Goal: Information Seeking & Learning: Compare options

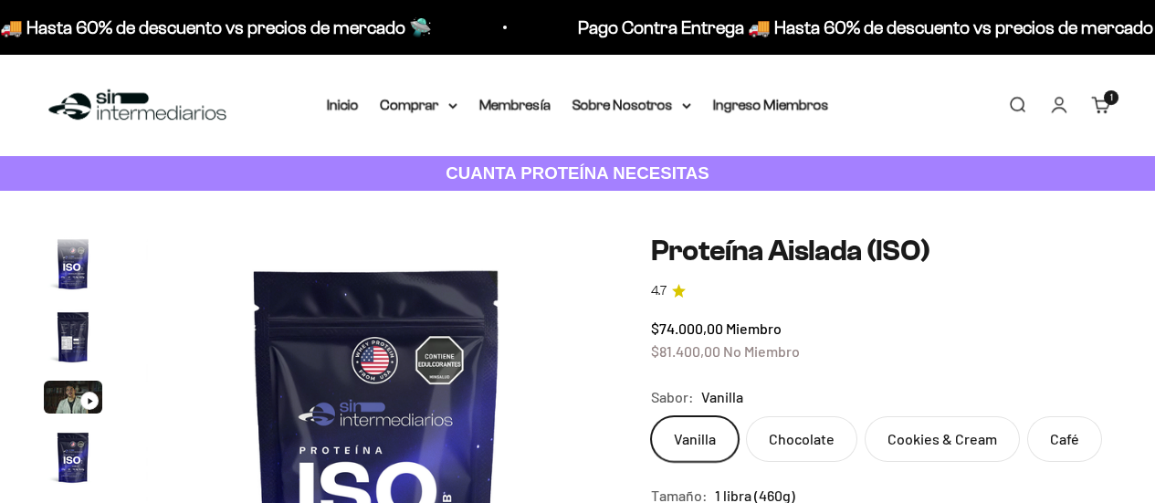
click at [386, 112] on summary "Comprar" at bounding box center [419, 105] width 77 height 24
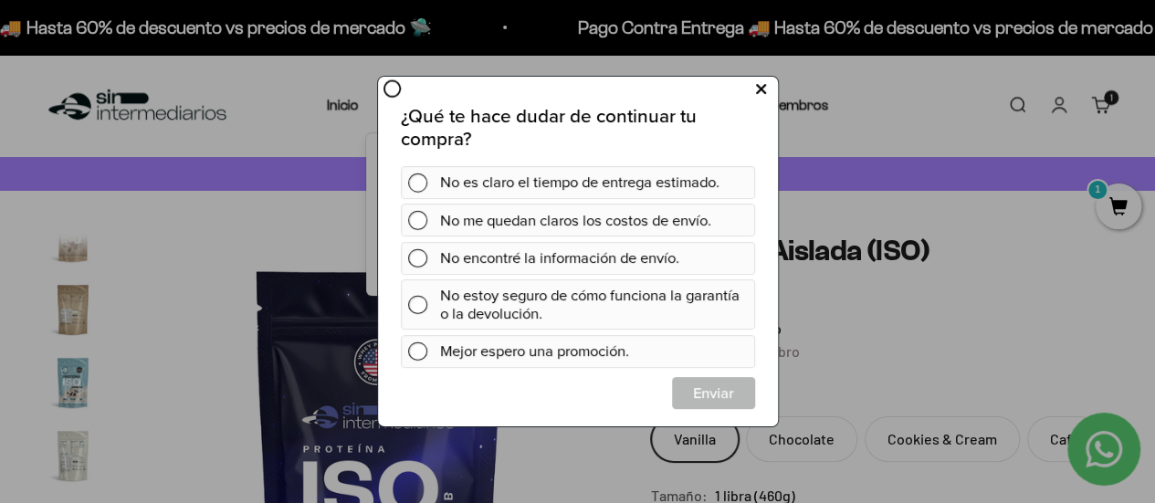
click at [767, 79] on button at bounding box center [760, 89] width 34 height 30
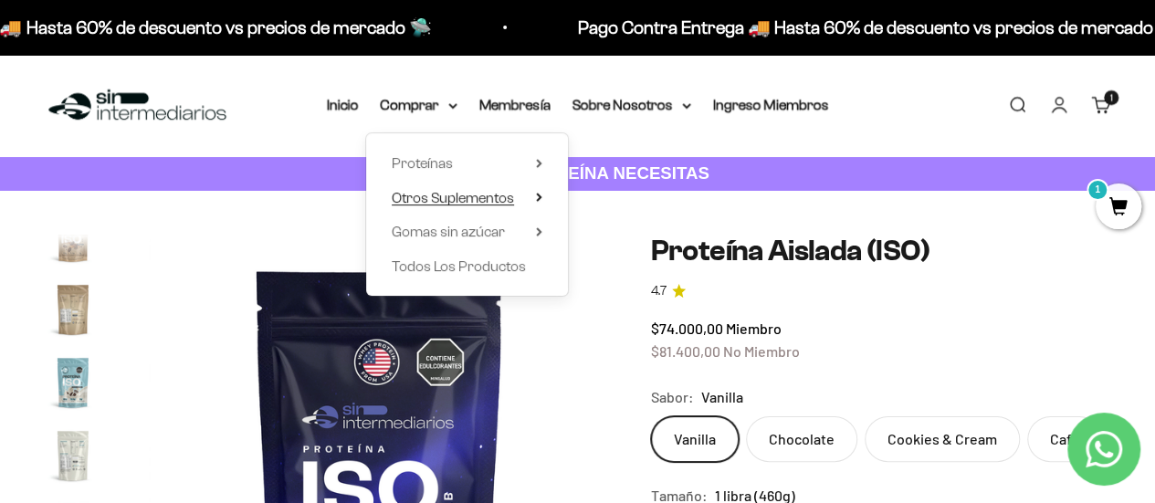
click at [541, 188] on summary "Otros Suplementos" at bounding box center [467, 198] width 151 height 24
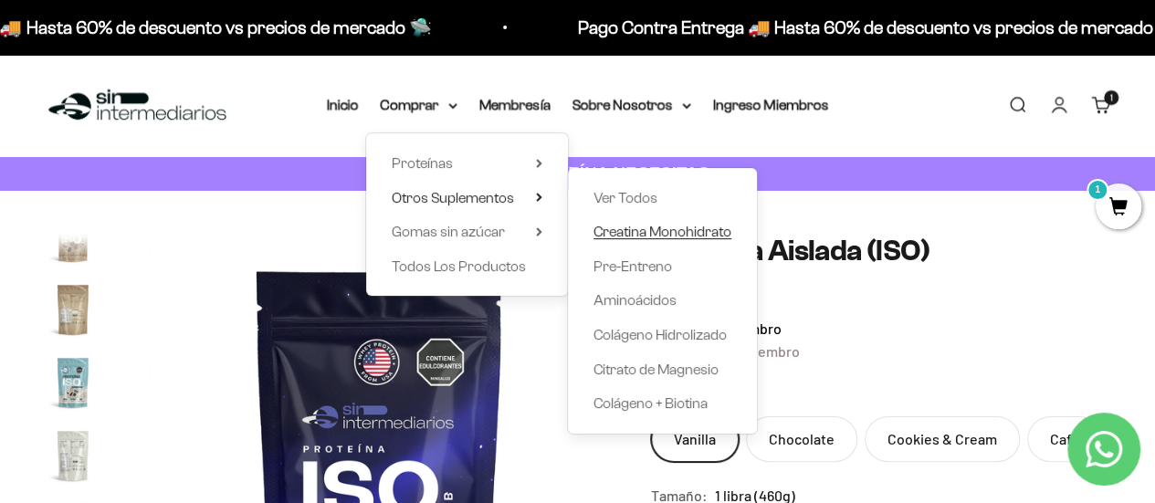
click at [647, 230] on span "Creatina Monohidrato" at bounding box center [663, 232] width 138 height 16
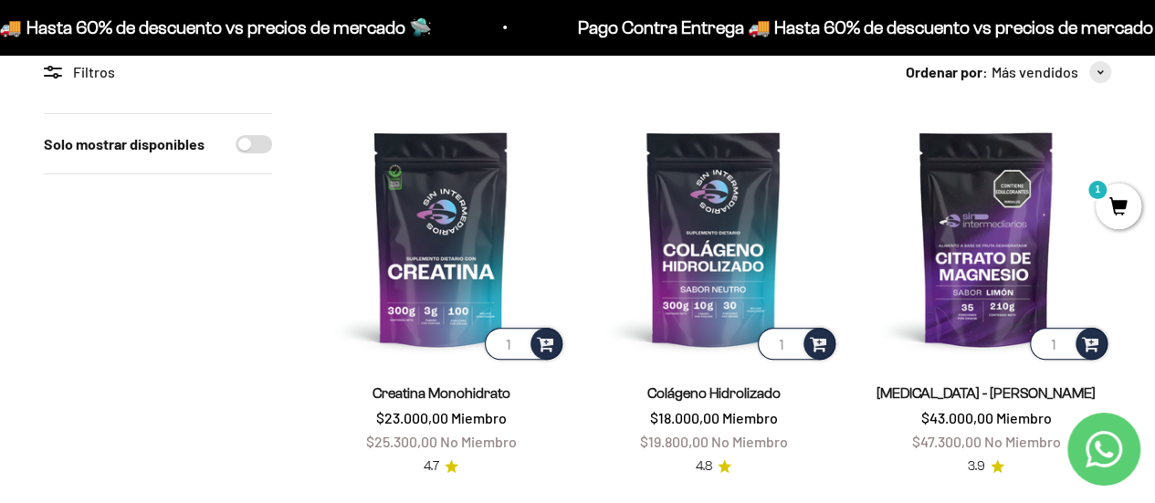
scroll to position [172, 0]
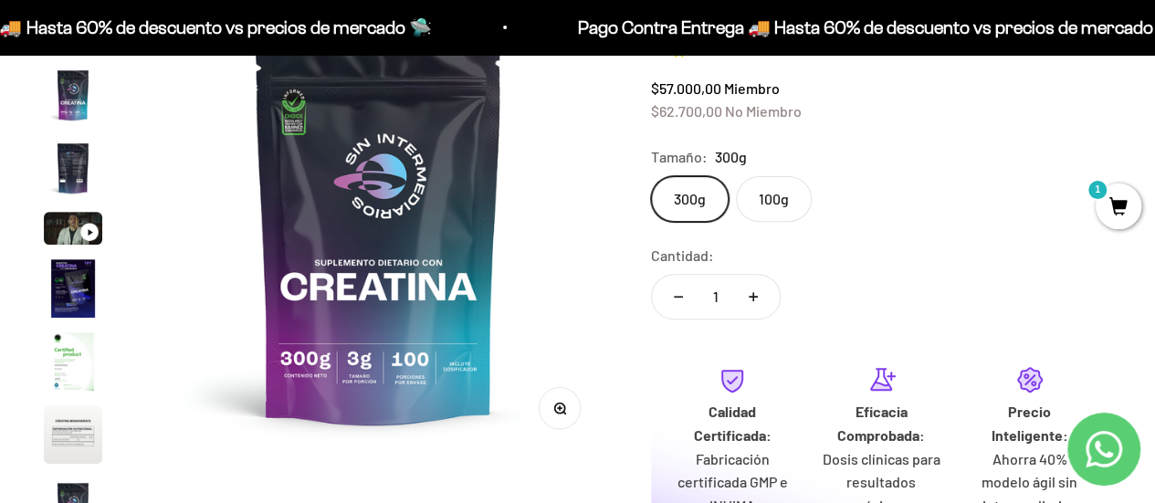
scroll to position [241, 0]
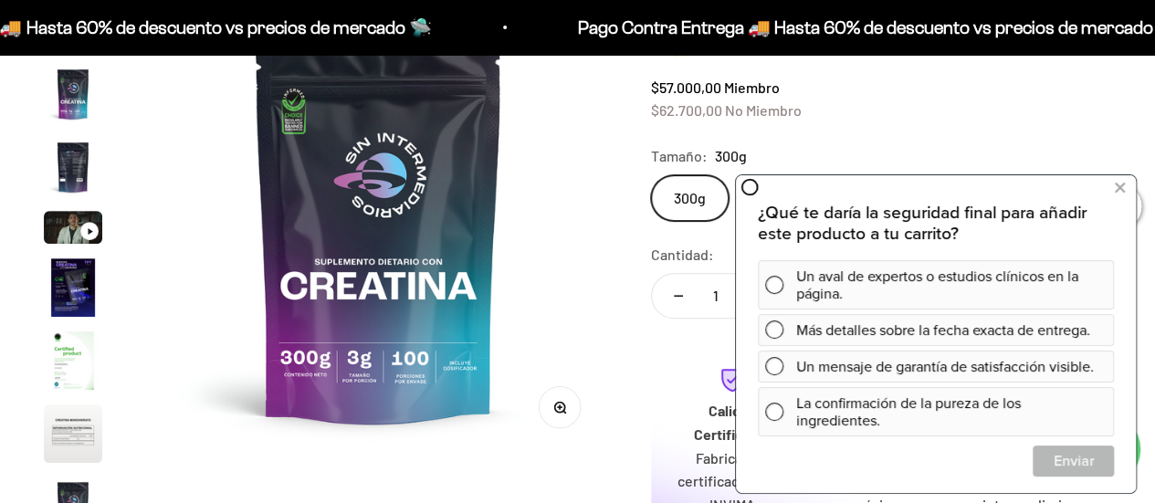
click at [843, 127] on safe-sticky "Creatina Monohidrato 4.7 $57.000,00 Miembro $62.700,00 No Miembro Calidad de lí…" at bounding box center [881, 346] width 460 height 705
click at [1125, 189] on button at bounding box center [1119, 187] width 33 height 29
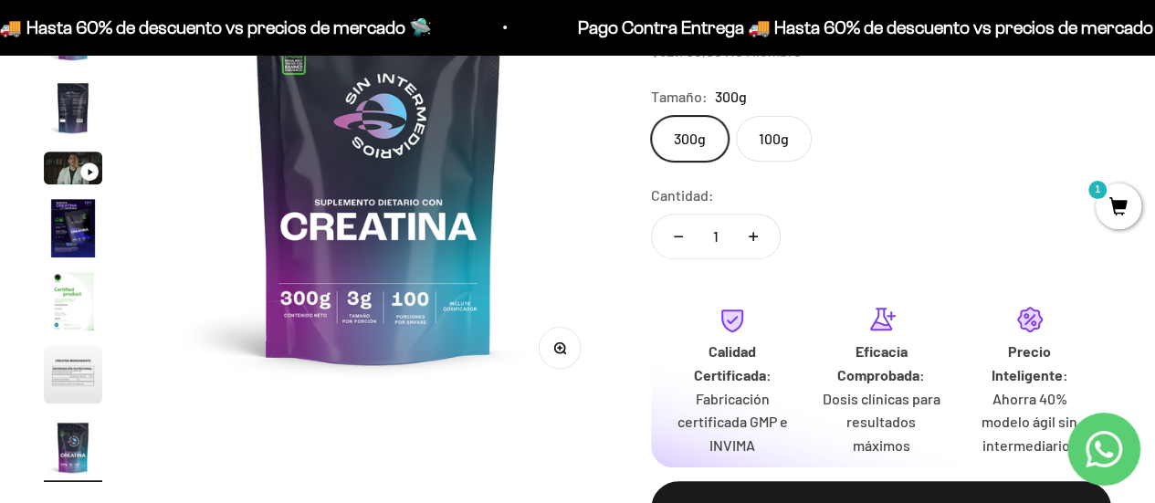
scroll to position [237, 0]
